Goal: Find contact information: Find contact information

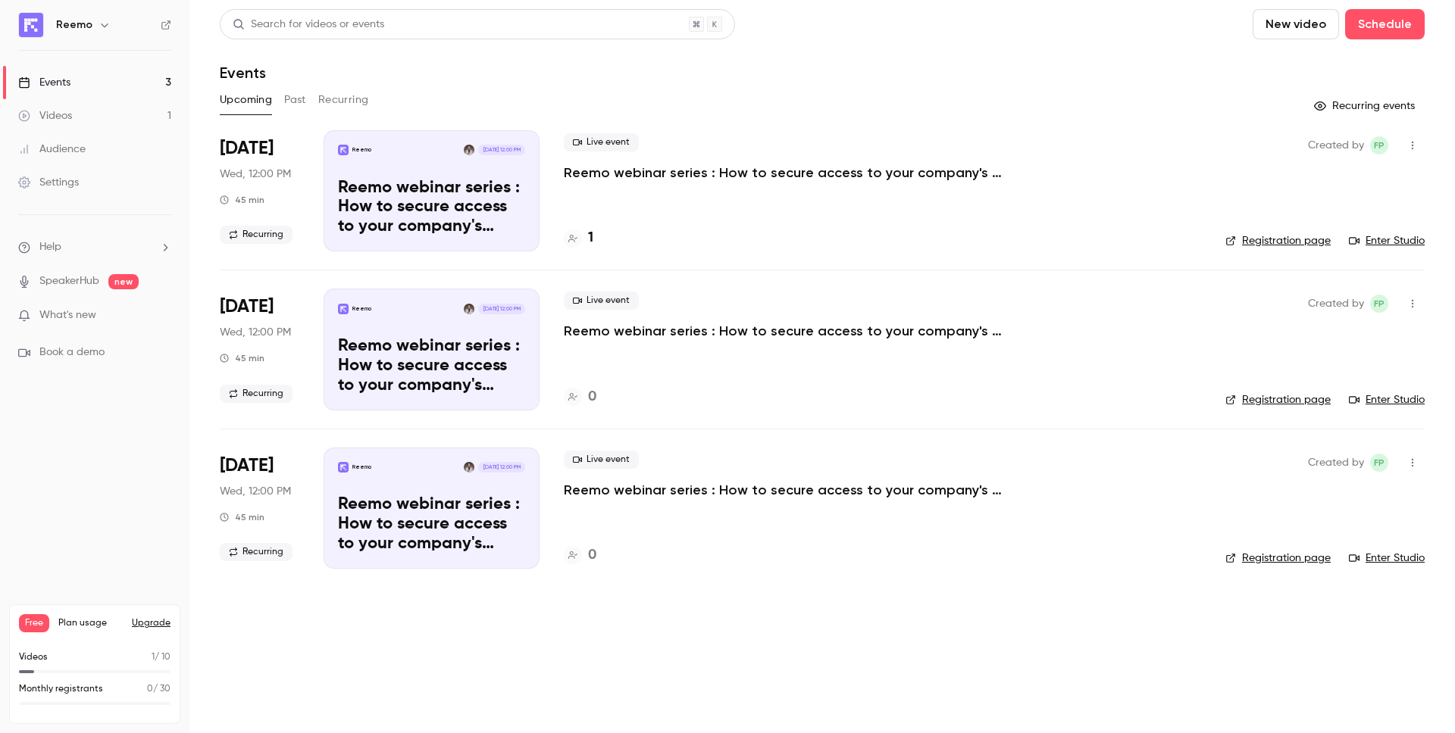
click at [589, 237] on h4 "1" at bounding box center [590, 238] width 5 height 20
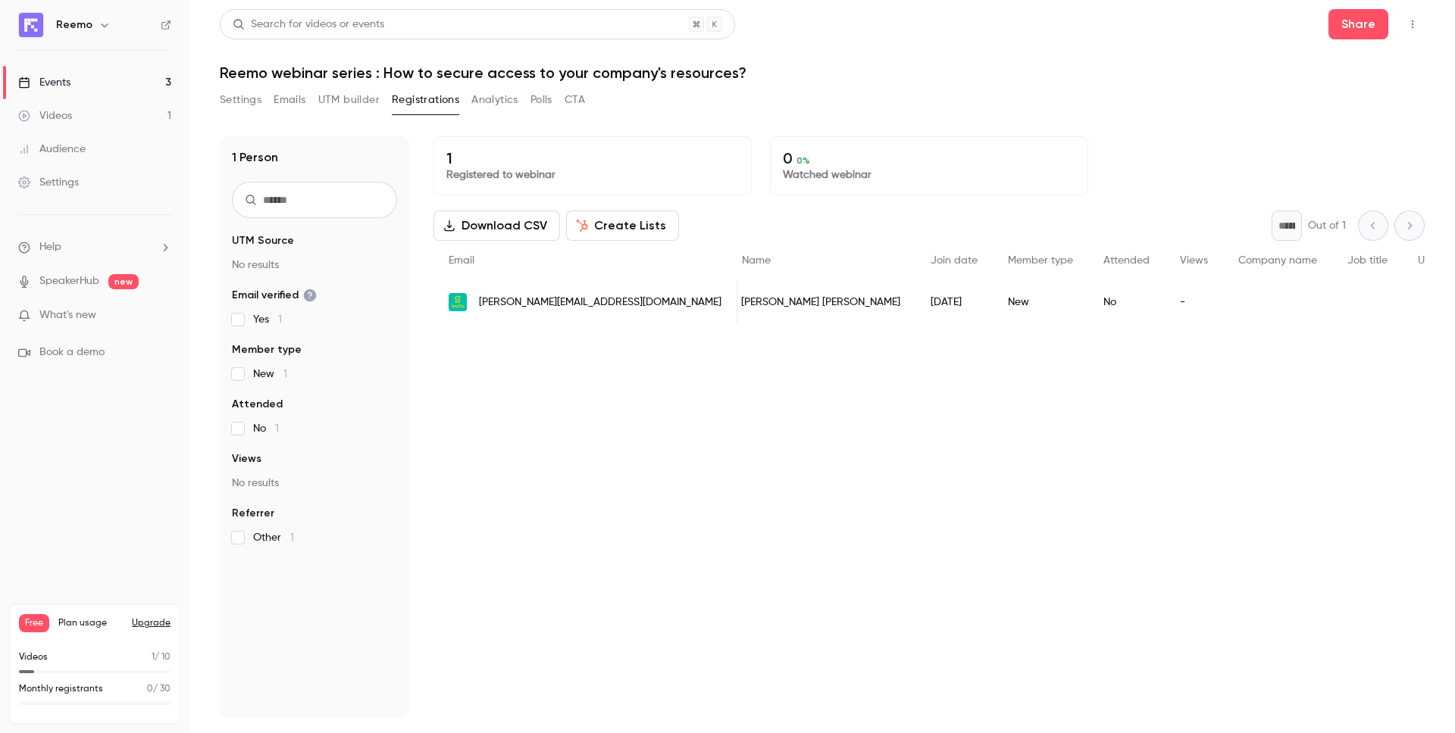
click at [536, 297] on span "[PERSON_NAME][EMAIL_ADDRESS][DOMAIN_NAME]" at bounding box center [600, 303] width 242 height 16
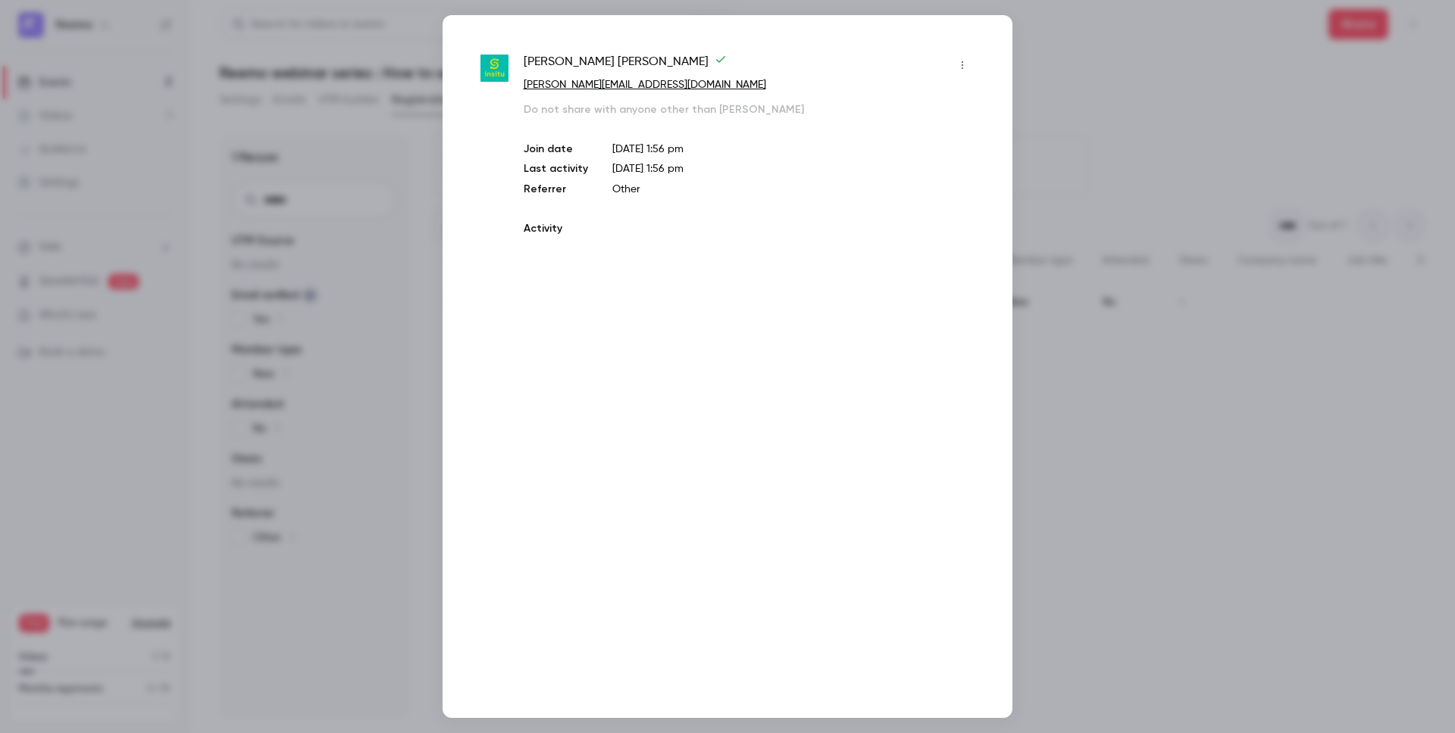
scroll to position [0, 11]
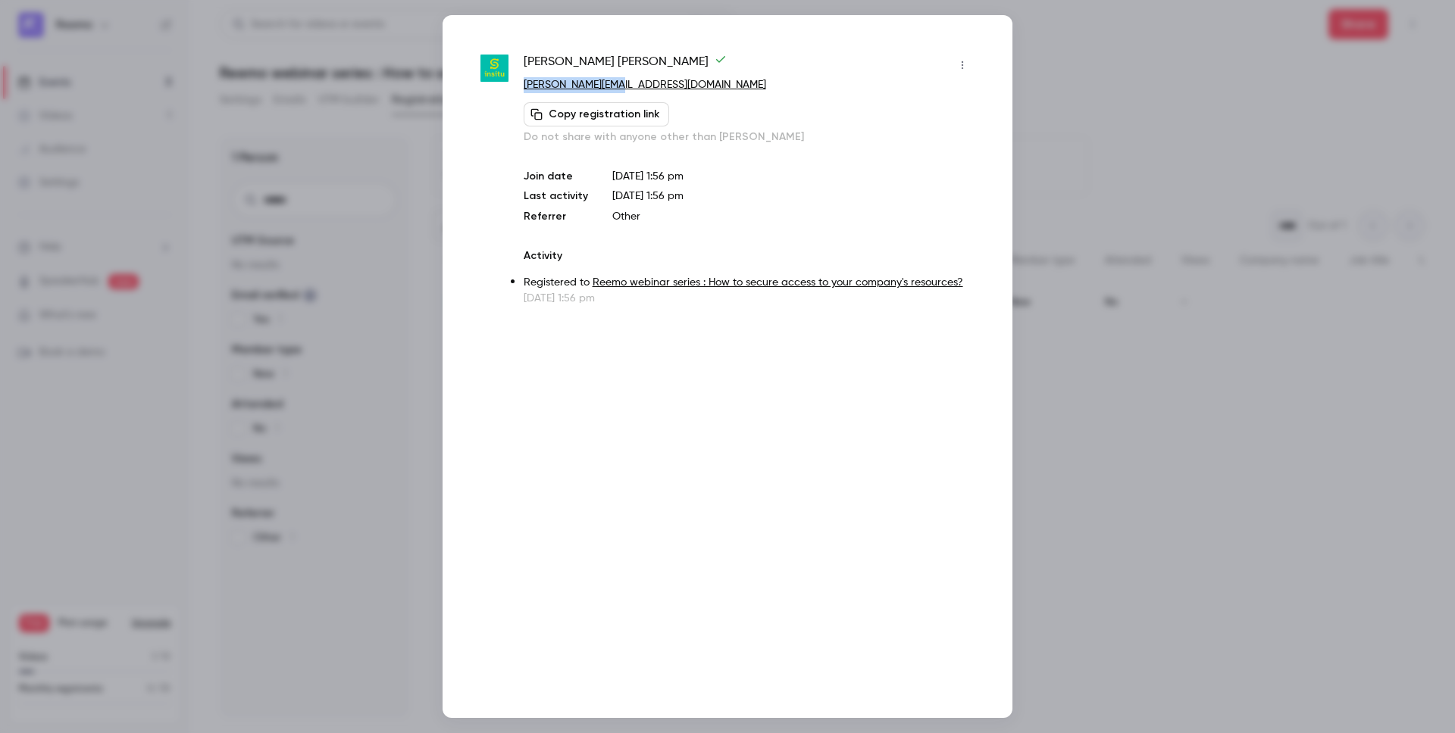
drag, startPoint x: 615, startPoint y: 86, endPoint x: 517, endPoint y: 87, distance: 97.7
click at [517, 87] on div "ludovic joubert joubert@insitu.fr Copy registration link Do not share with anyo…" at bounding box center [727, 179] width 494 height 253
copy link "joubert@insitu.fr"
